Goal: Task Accomplishment & Management: Manage account settings

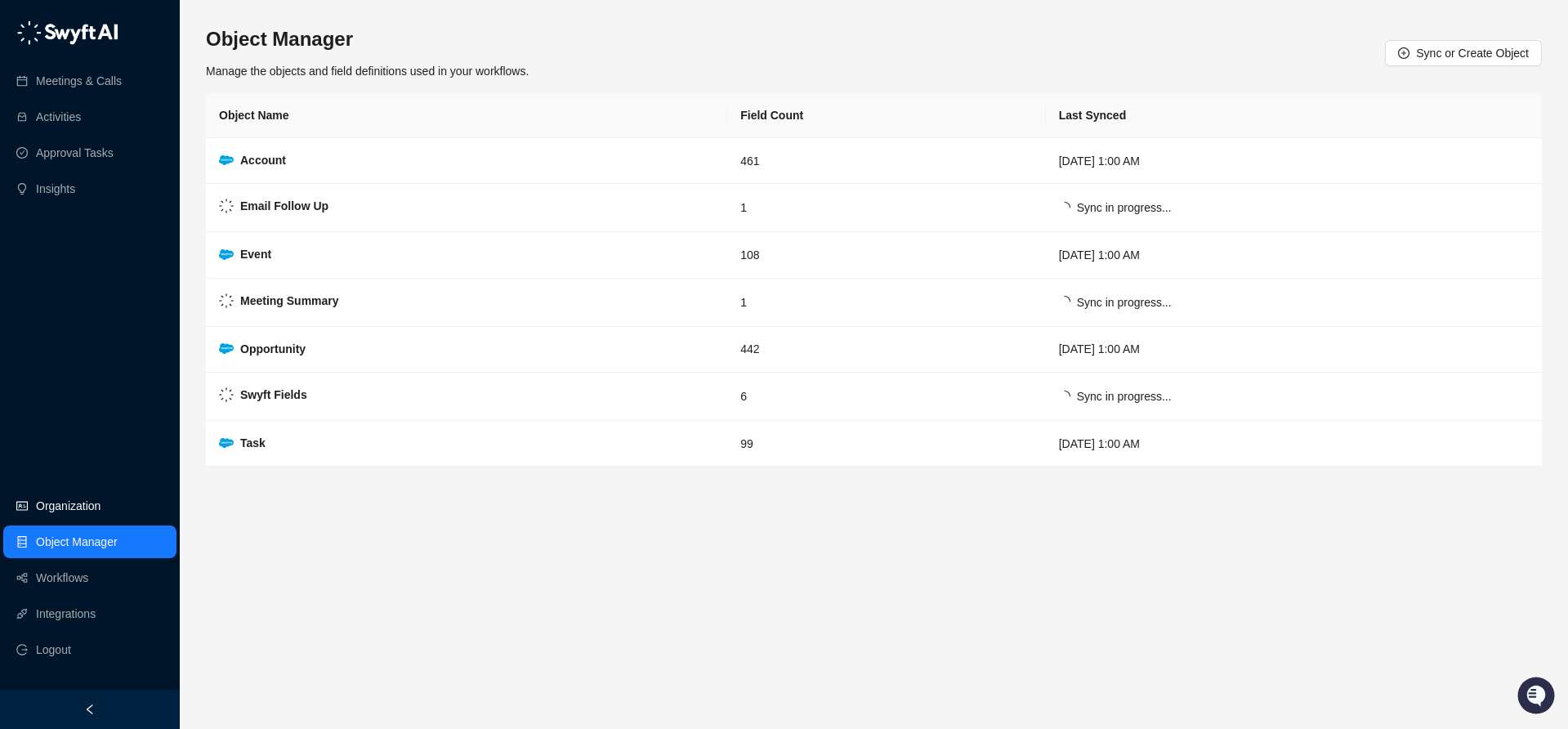
click at [44, 505] on link "Organization" at bounding box center [68, 506] width 65 height 33
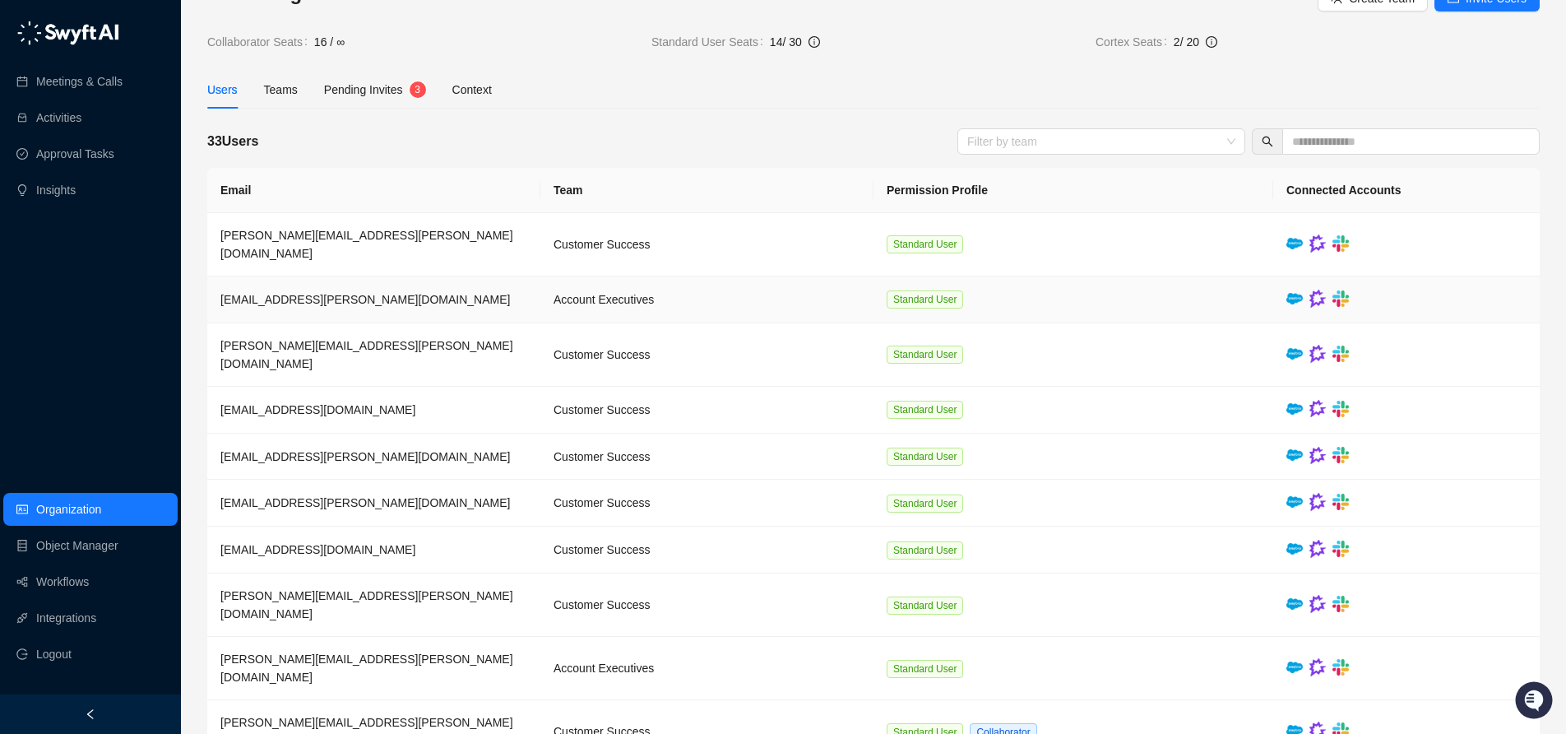
scroll to position [58, 0]
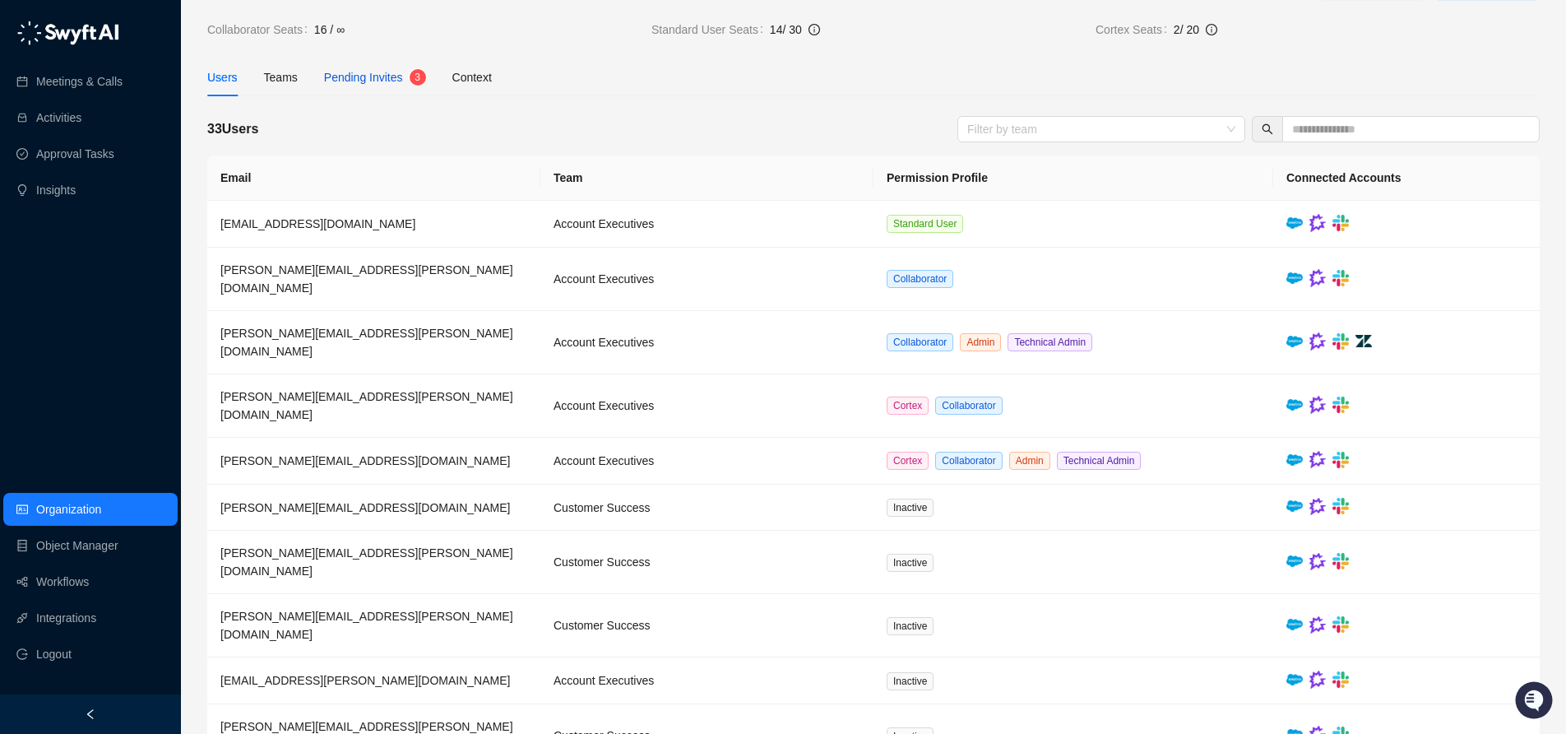
click at [372, 80] on span "Pending Invites" at bounding box center [363, 77] width 79 height 13
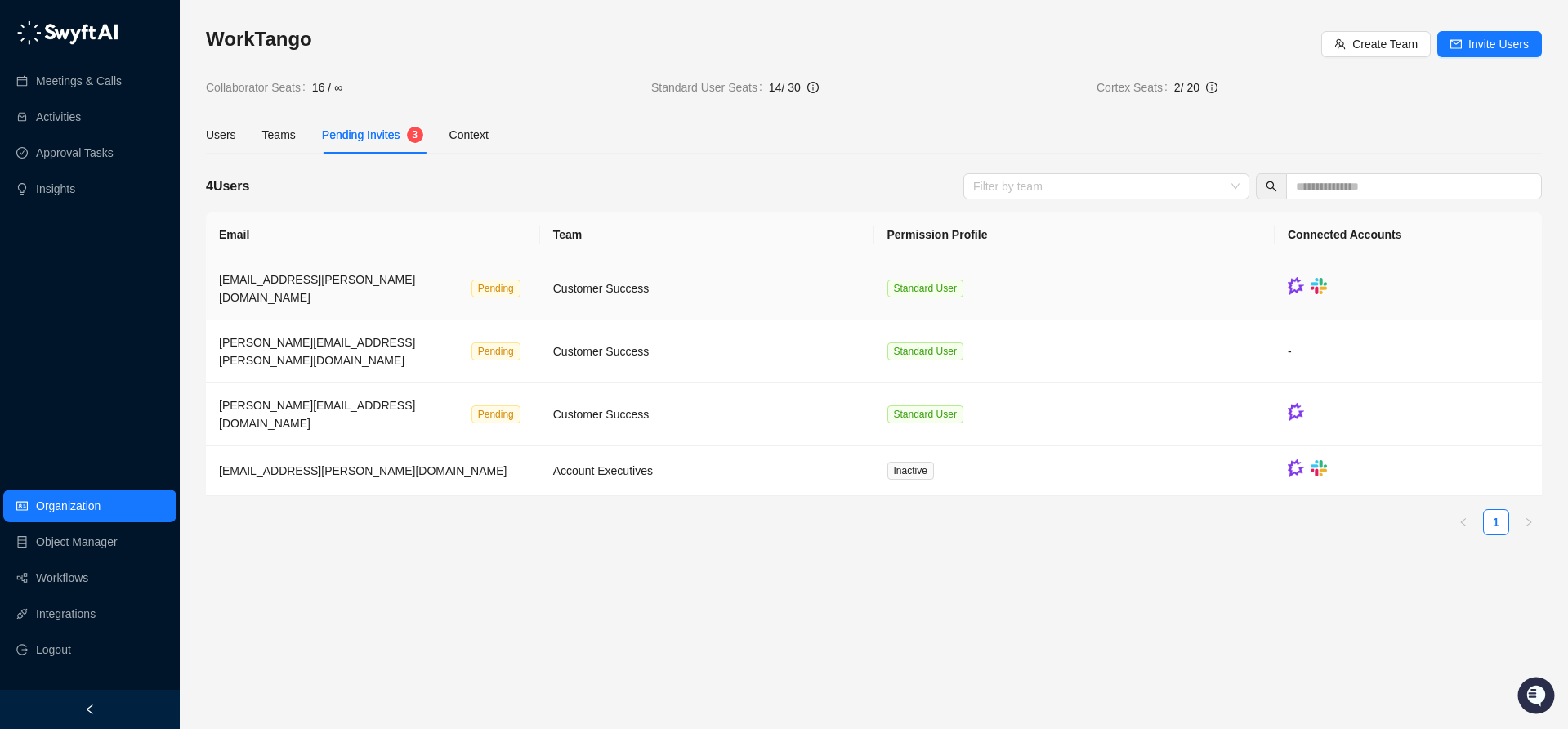
click at [371, 288] on div "[EMAIL_ADDRESS][PERSON_NAME][DOMAIN_NAME]" at bounding box center [342, 288] width 246 height 36
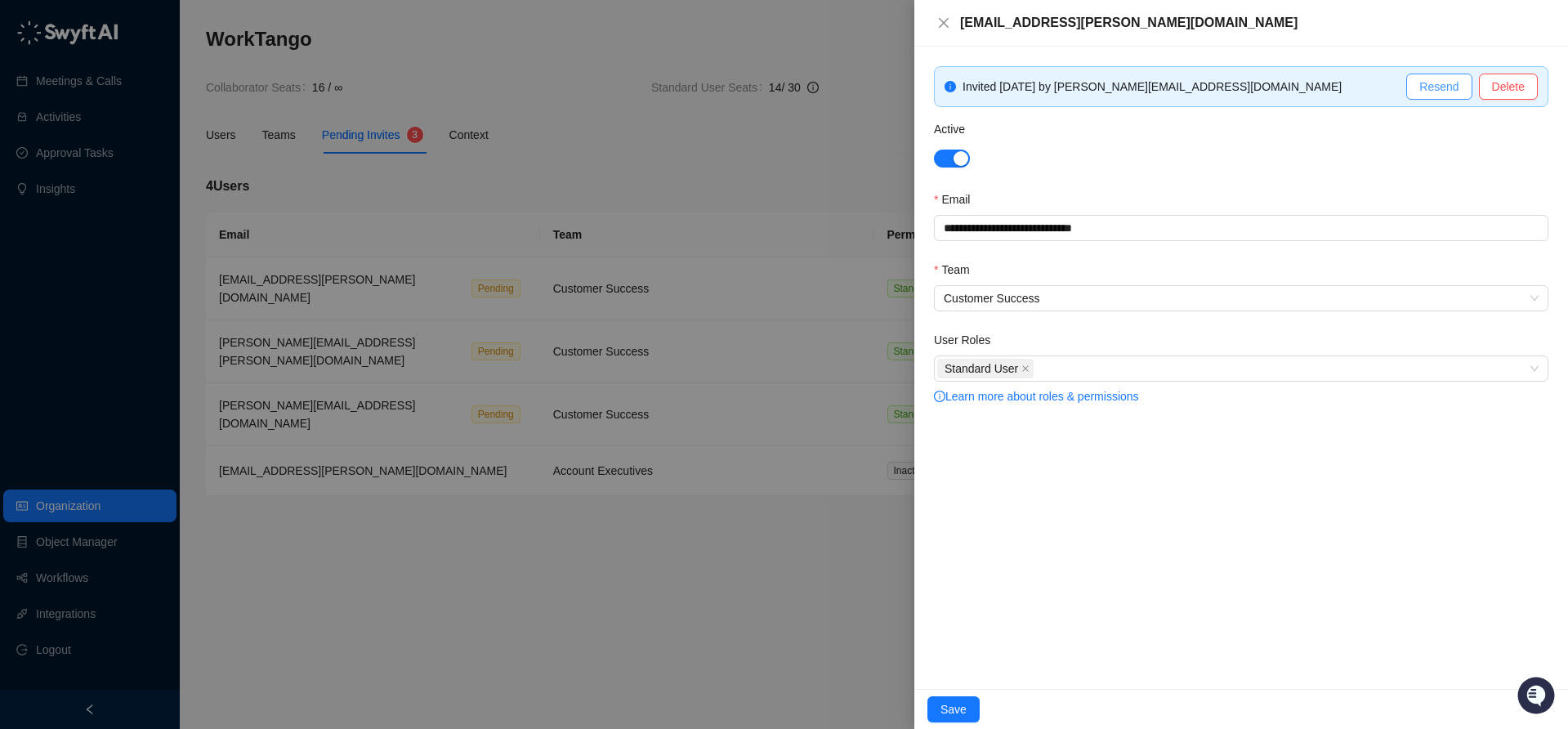
click at [1442, 91] on span "Resend" at bounding box center [1439, 86] width 39 height 18
click at [967, 710] on button "Save" at bounding box center [954, 709] width 53 height 26
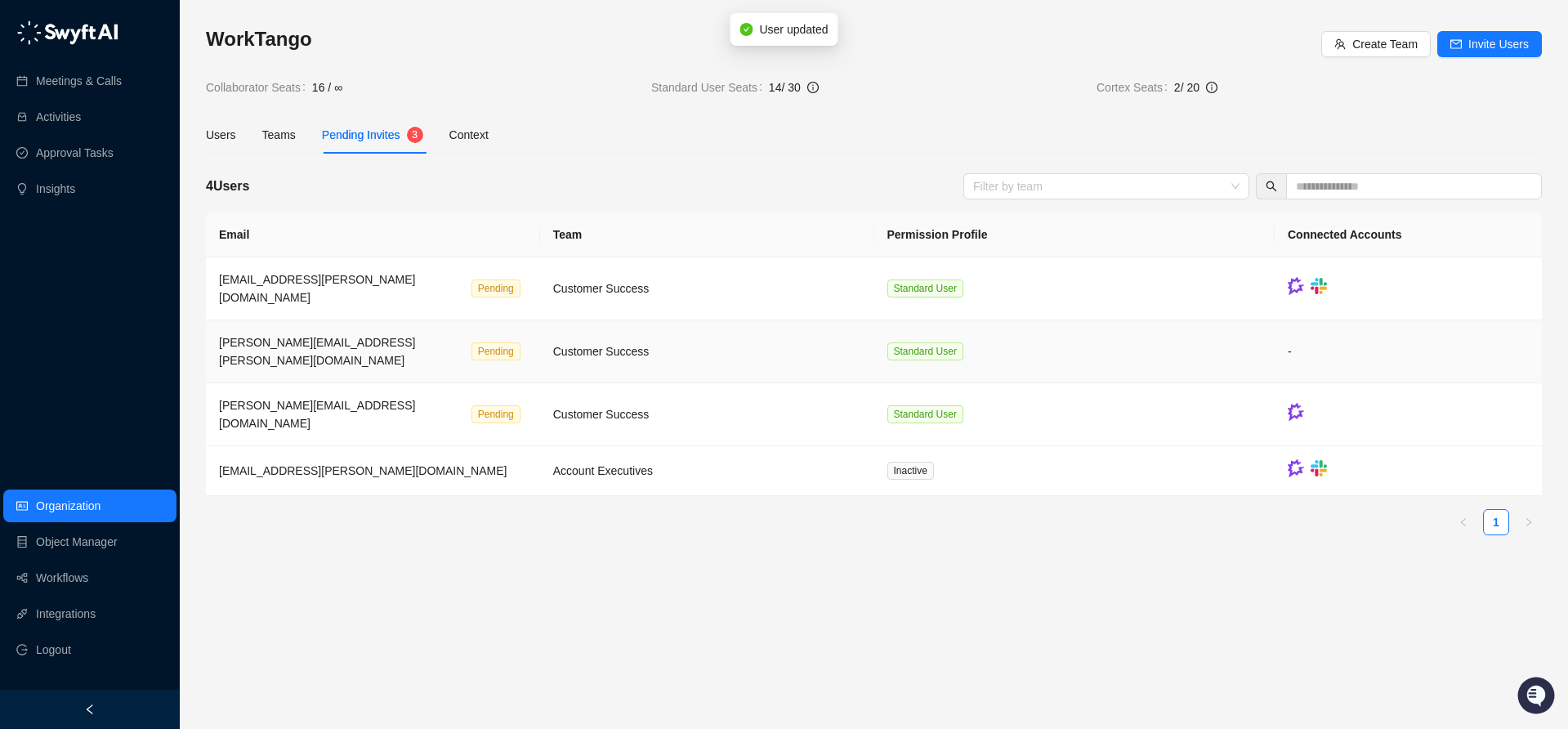
click at [331, 336] on span "[PERSON_NAME][EMAIL_ADDRESS][PERSON_NAME][DOMAIN_NAME]" at bounding box center [316, 351] width 196 height 31
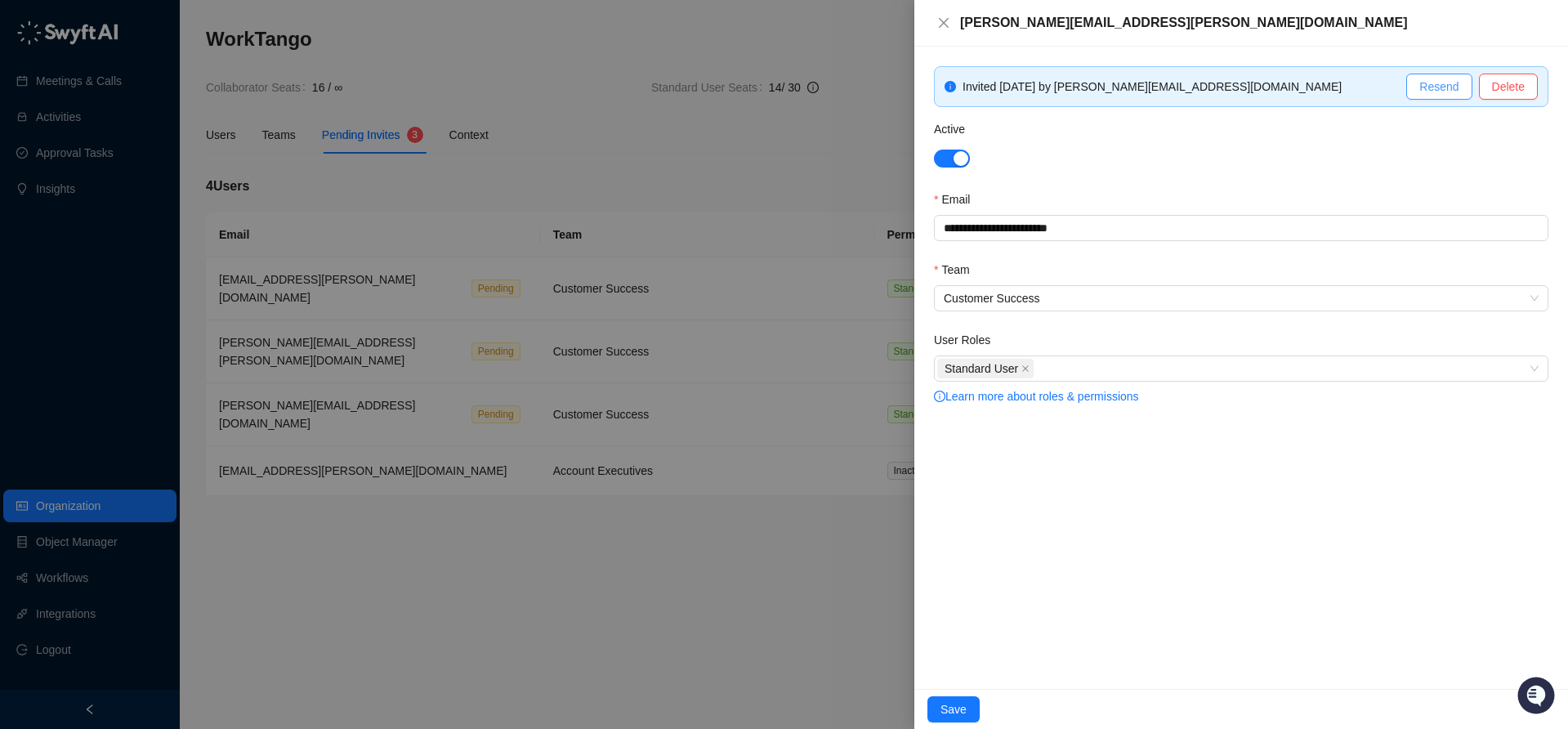
click at [1458, 84] on span "Resend" at bounding box center [1439, 86] width 39 height 18
click at [960, 706] on span "Save" at bounding box center [954, 709] width 26 height 18
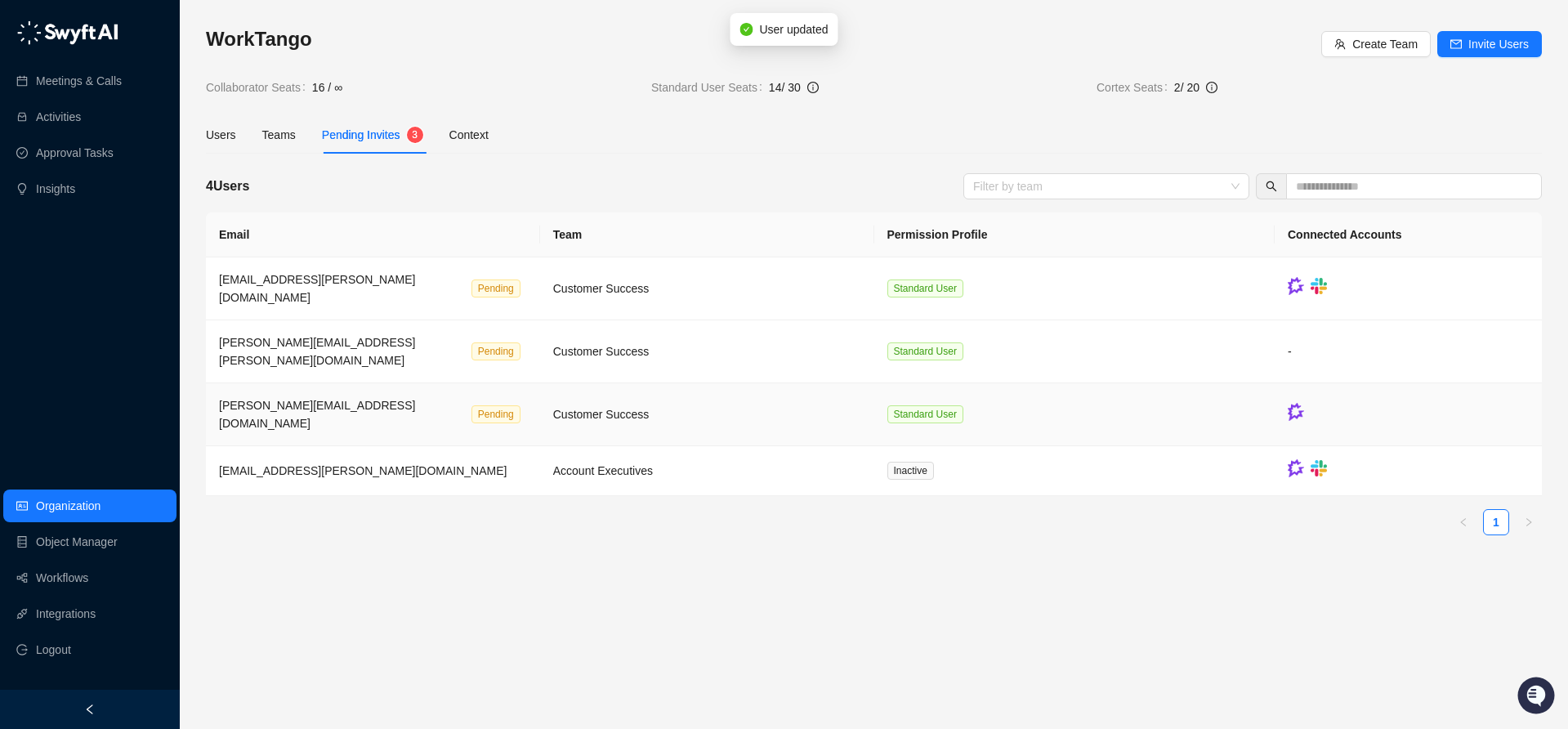
click at [285, 398] on span "[PERSON_NAME][EMAIL_ADDRESS][DOMAIN_NAME]" at bounding box center [316, 413] width 196 height 31
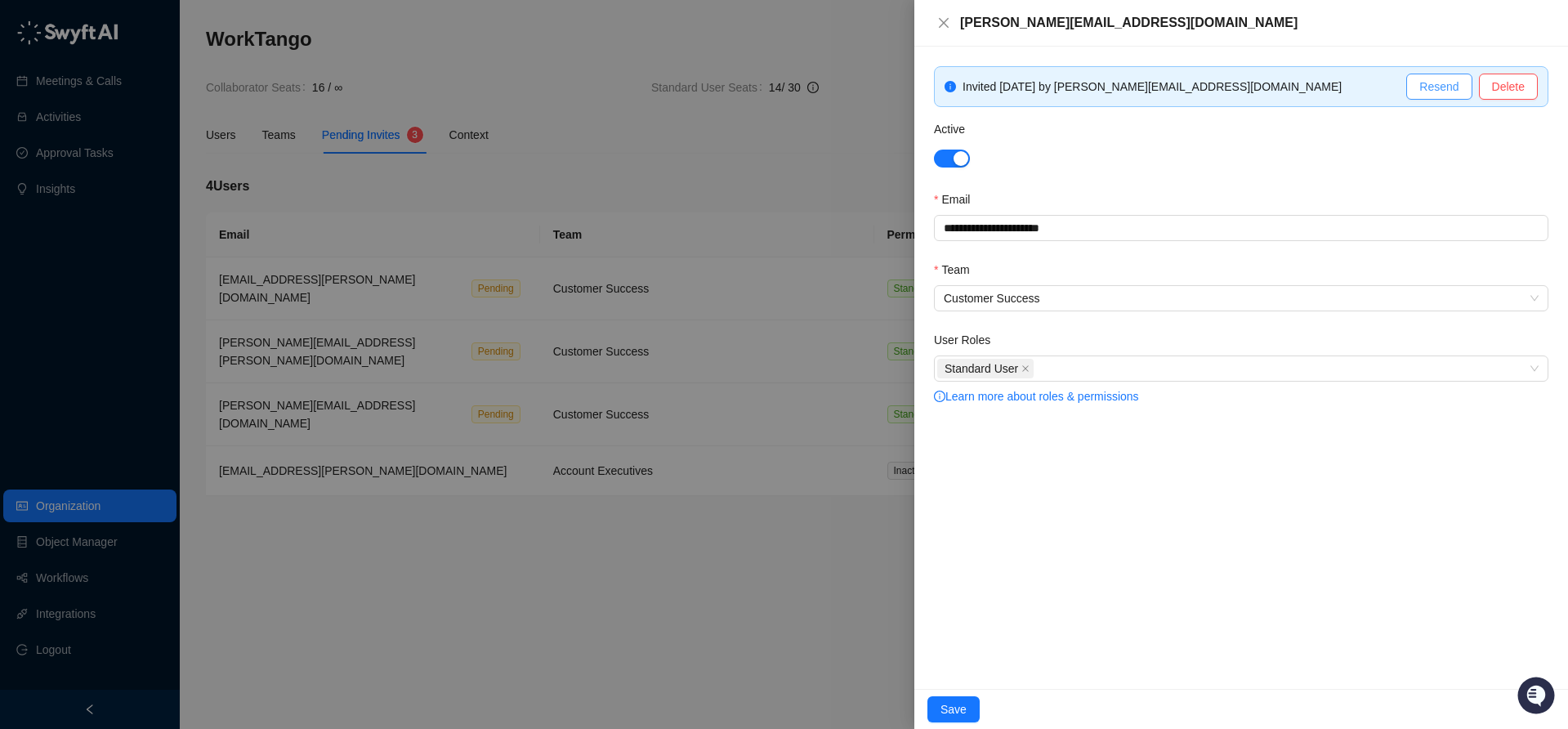
click at [1436, 86] on span "Resend" at bounding box center [1439, 86] width 39 height 18
click at [960, 704] on span "Save" at bounding box center [954, 709] width 26 height 18
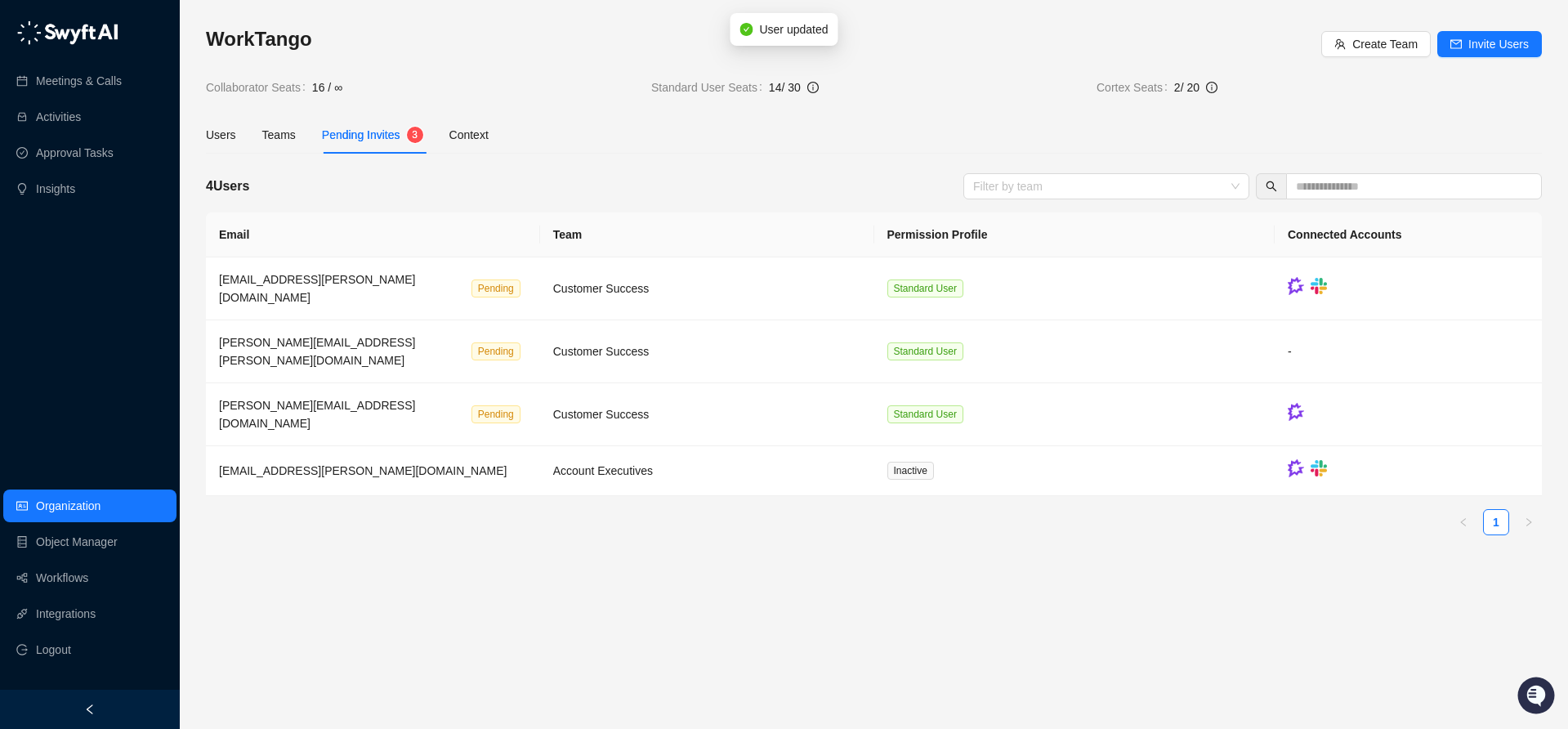
click at [881, 583] on main "WorkTango Create Team Invite Users Collaborator Seats 16 / ∞ Standard User Seat…" at bounding box center [873, 370] width 1336 height 689
click at [870, 583] on main "WorkTango Create Team Invite Users Collaborator Seats 16 / ∞ Standard User Seat…" at bounding box center [873, 370] width 1336 height 689
click at [906, 573] on main "WorkTango Create Team Invite Users Collaborator Seats 16 / ∞ Standard User Seat…" at bounding box center [873, 370] width 1336 height 689
click at [68, 574] on link "Workflows" at bounding box center [62, 577] width 53 height 33
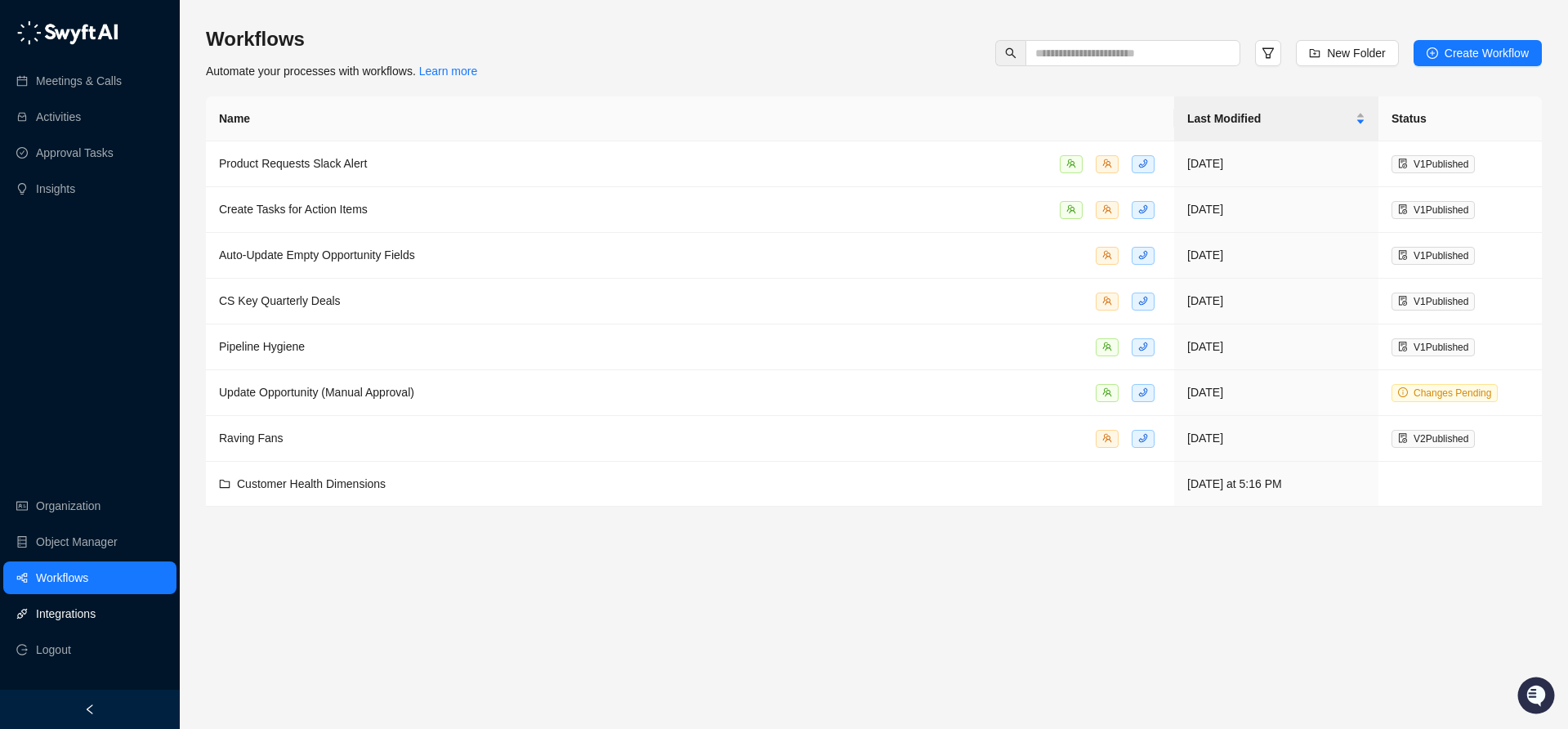
click at [55, 615] on link "Integrations" at bounding box center [66, 613] width 60 height 33
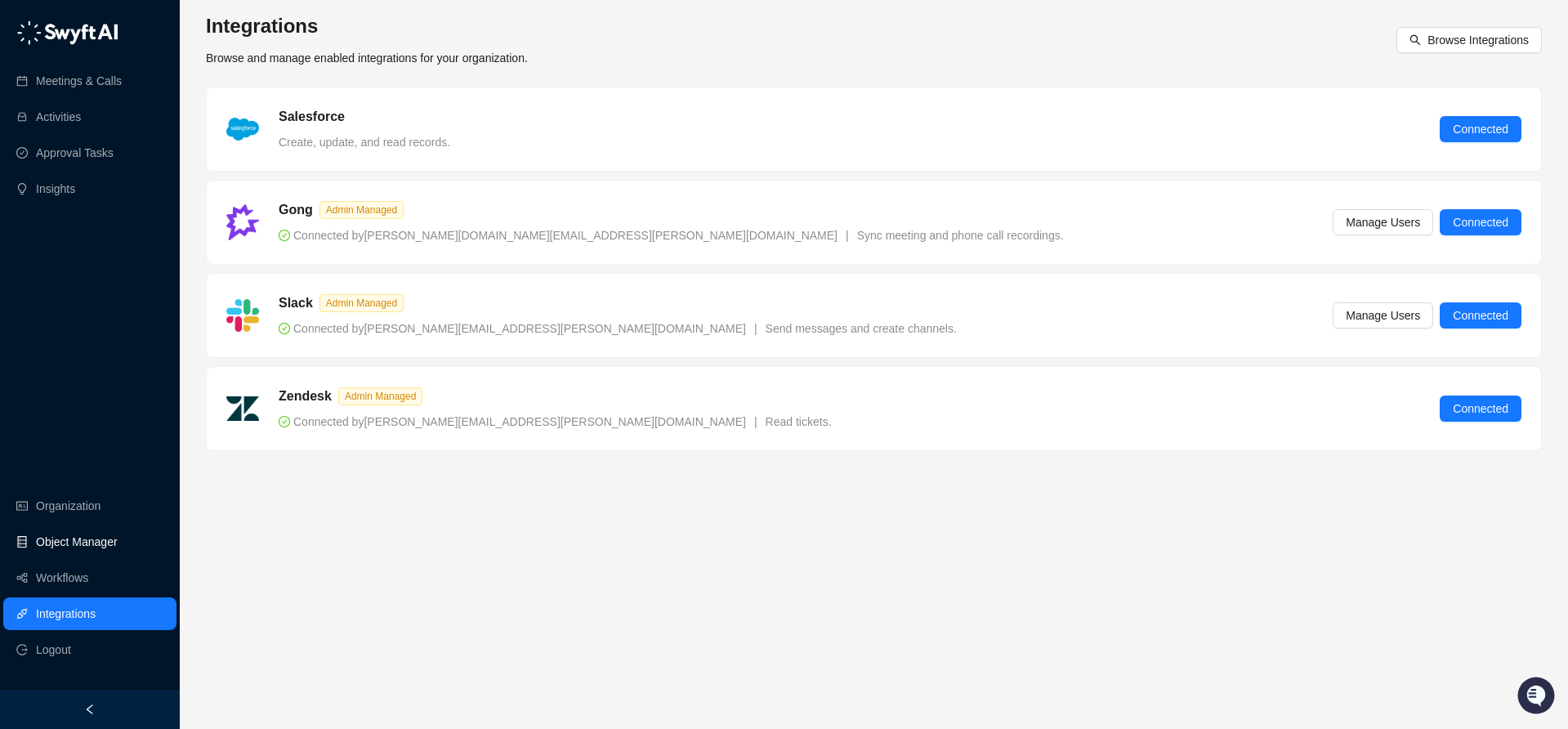
click at [69, 541] on link "Object Manager" at bounding box center [77, 541] width 81 height 33
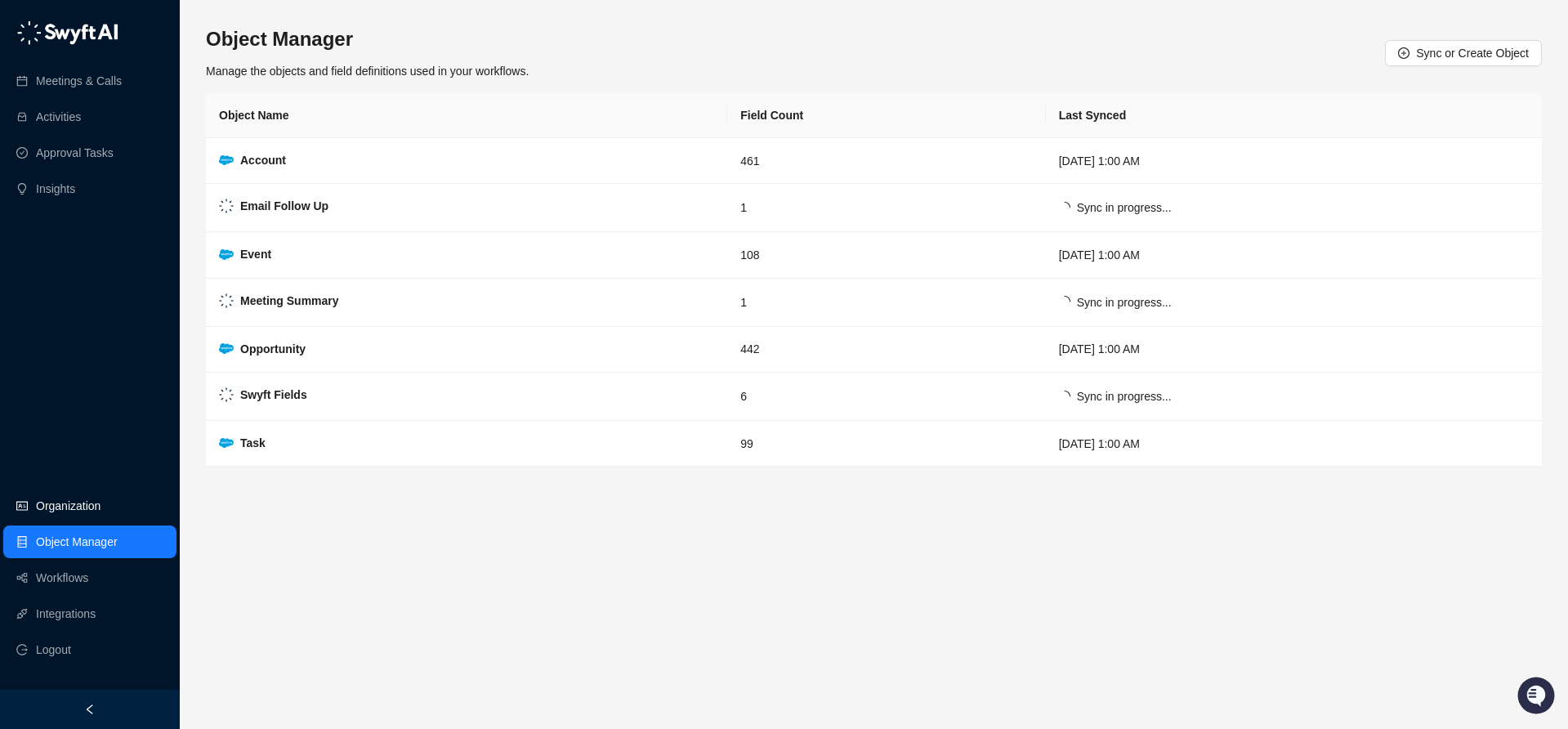
click at [61, 504] on link "Organization" at bounding box center [68, 506] width 65 height 33
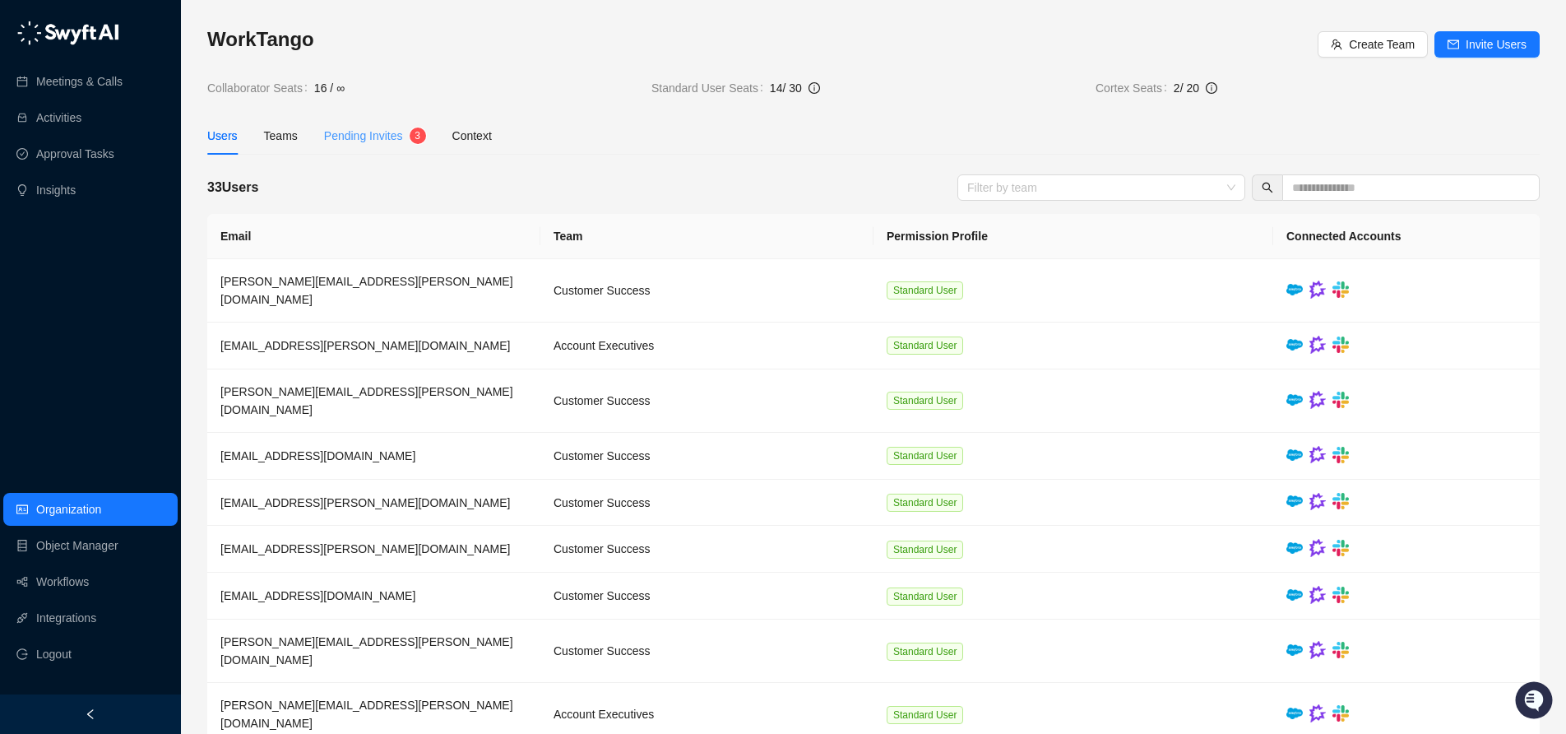
click at [396, 123] on div "Pending Invites 3" at bounding box center [375, 136] width 102 height 38
